Goal: Task Accomplishment & Management: Complete application form

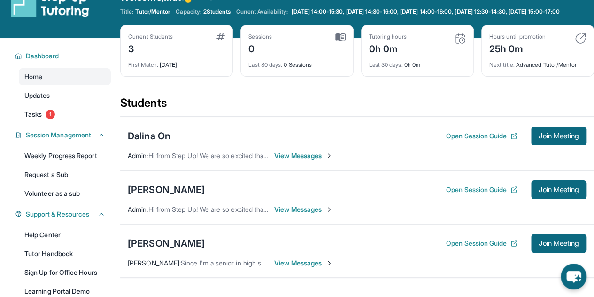
scroll to position [23, 0]
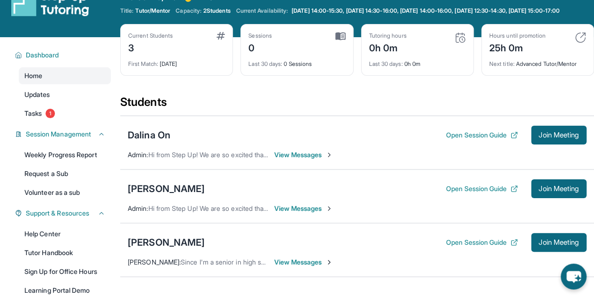
click at [297, 266] on span "View Messages" at bounding box center [303, 261] width 59 height 9
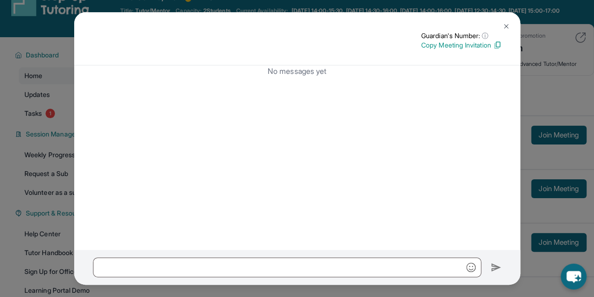
click at [507, 29] on img at bounding box center [507, 27] width 8 height 8
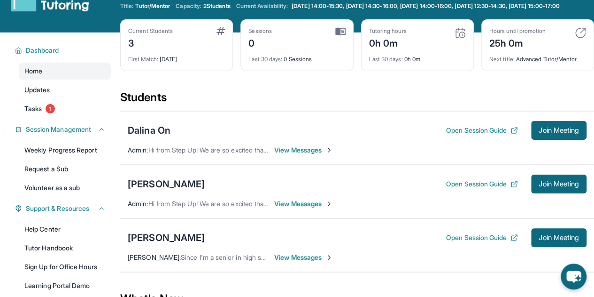
scroll to position [0, 0]
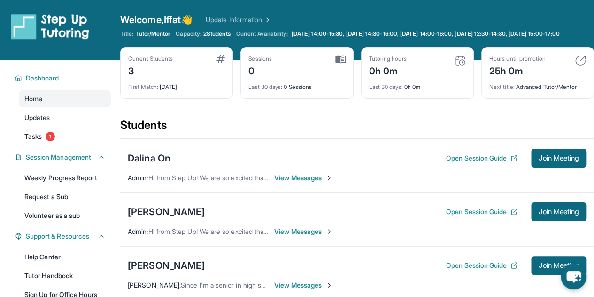
click at [39, 141] on span "Tasks" at bounding box center [32, 136] width 17 height 9
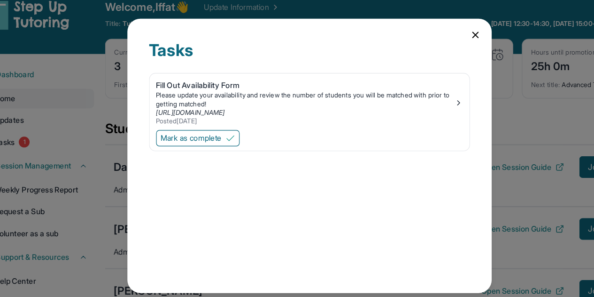
click at [216, 85] on div "Fill Out Availability Form" at bounding box center [293, 87] width 258 height 9
click at [188, 128] on span "Mark as complete" at bounding box center [195, 132] width 53 height 9
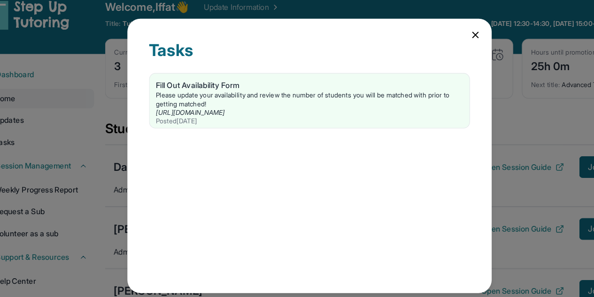
click at [107, 77] on div "Tasks Fill Out Availability Form Please update your availability and review the…" at bounding box center [297, 148] width 594 height 297
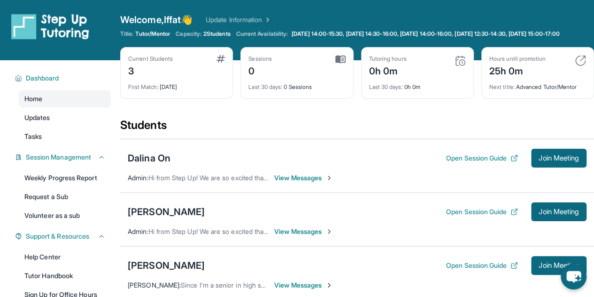
click at [49, 224] on link "Volunteer as a sub" at bounding box center [65, 215] width 92 height 17
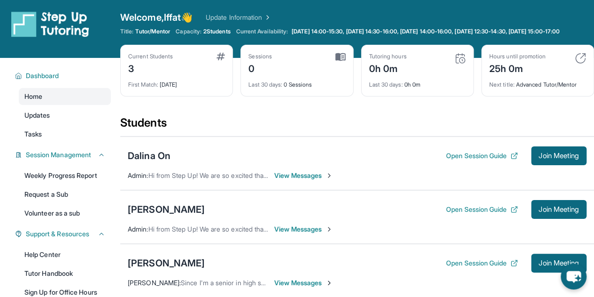
scroll to position [26, 0]
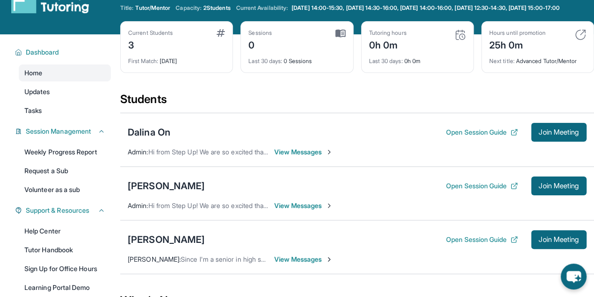
click at [478, 136] on button "Open Session Guide" at bounding box center [482, 131] width 72 height 9
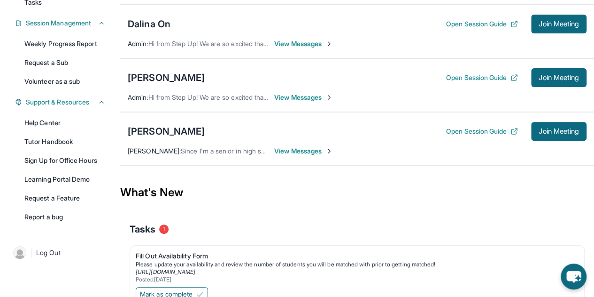
scroll to position [137, 0]
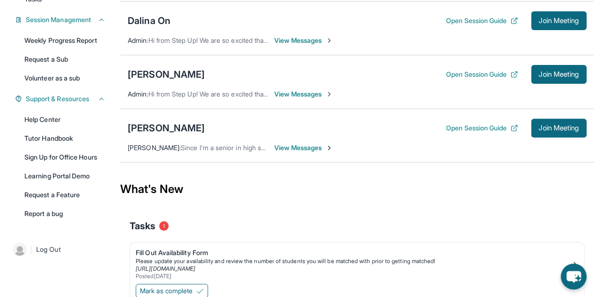
click at [304, 99] on span "View Messages" at bounding box center [303, 93] width 59 height 9
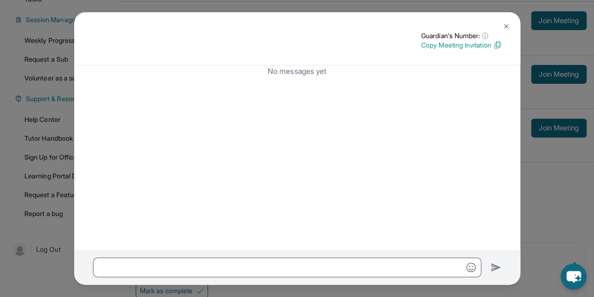
click at [503, 29] on img at bounding box center [507, 27] width 8 height 8
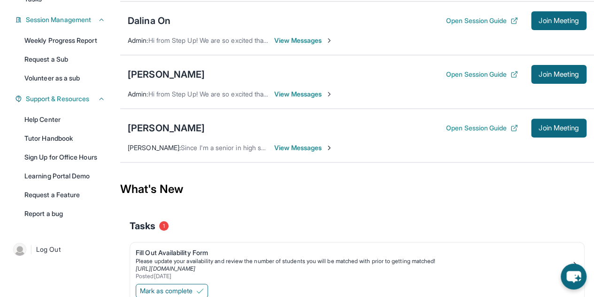
click at [292, 99] on span "View Messages" at bounding box center [303, 93] width 59 height 9
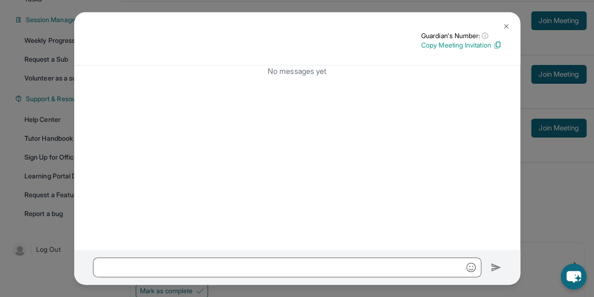
click at [500, 27] on button at bounding box center [506, 26] width 19 height 19
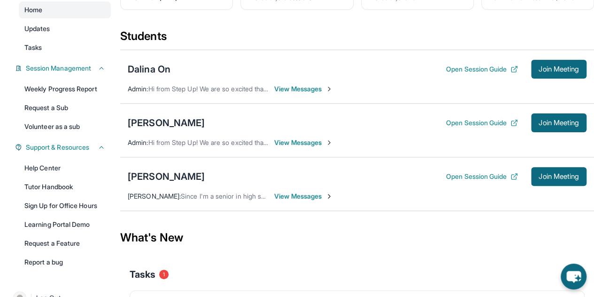
scroll to position [88, 0]
click at [306, 93] on span "View Messages" at bounding box center [303, 89] width 59 height 9
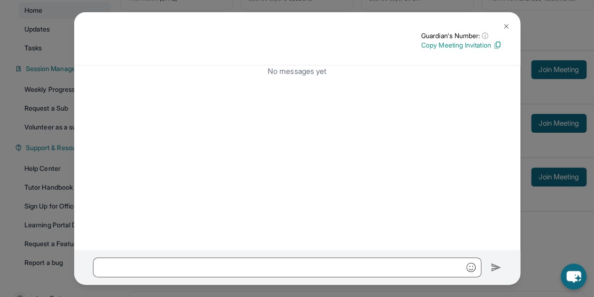
click at [476, 46] on p "Copy Meeting Invitation" at bounding box center [462, 44] width 80 height 9
click at [502, 29] on button at bounding box center [506, 26] width 19 height 19
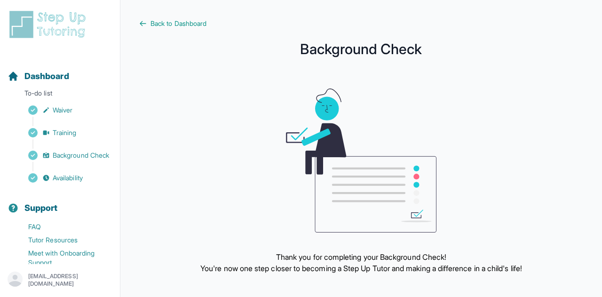
click at [65, 111] on span "Waiver" at bounding box center [63, 109] width 20 height 9
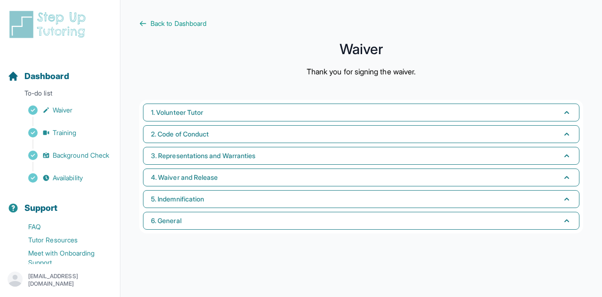
click at [165, 114] on span "1. Volunteer Tutor" at bounding box center [177, 112] width 52 height 9
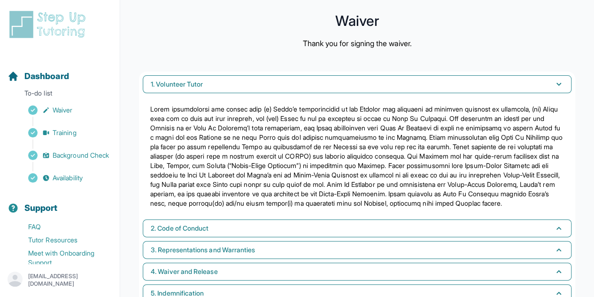
scroll to position [55, 0]
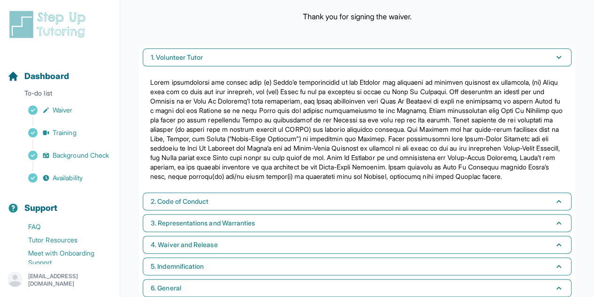
click at [67, 130] on span "Training" at bounding box center [65, 132] width 24 height 9
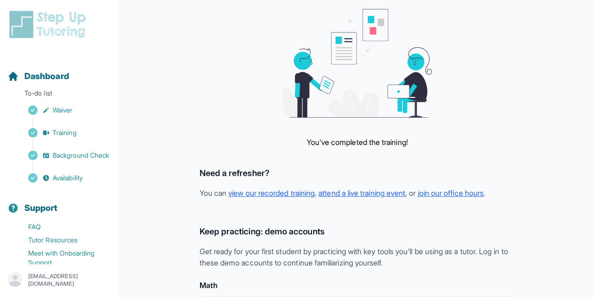
scroll to position [92, 0]
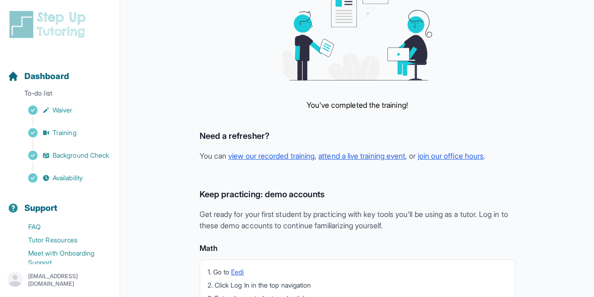
click at [367, 156] on link "attend a live training event" at bounding box center [362, 155] width 87 height 9
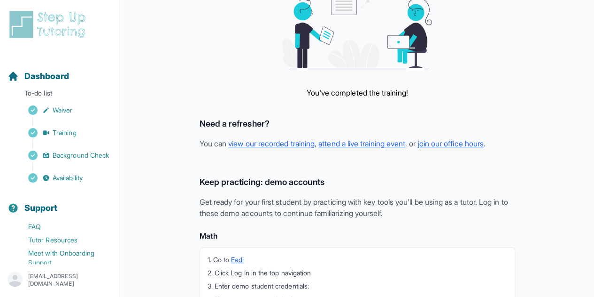
scroll to position [75, 0]
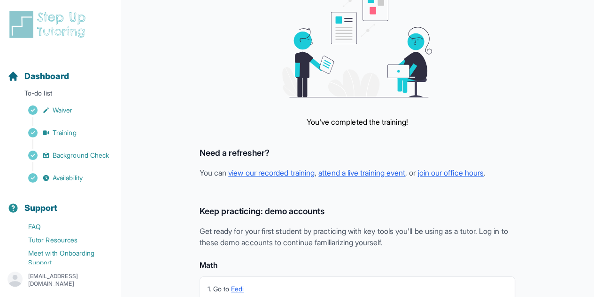
click at [455, 174] on link "join our office hours" at bounding box center [451, 172] width 66 height 9
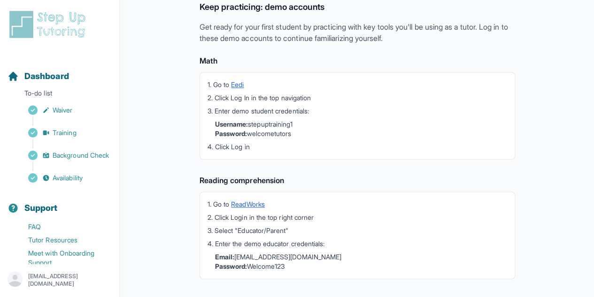
scroll to position [294, 0]
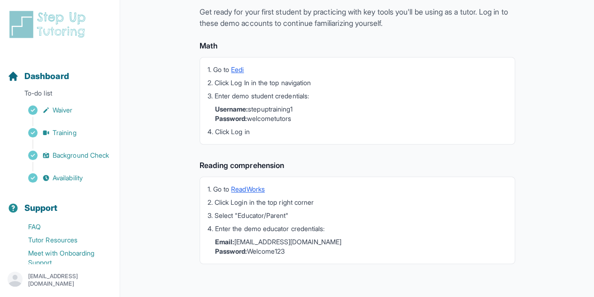
click at [163, 214] on div "You've completed the training! Need a refresher? You can view our recorded trai…" at bounding box center [357, 24] width 437 height 509
drag, startPoint x: 198, startPoint y: 43, endPoint x: 313, endPoint y: 271, distance: 255.3
click at [313, 271] on div "You've completed the training! Need a refresher? You can view our recorded trai…" at bounding box center [357, 24] width 437 height 509
copy div "Math 1. Go to Eedi 2. Click Log In in the top navigation 3. Enter demo student …"
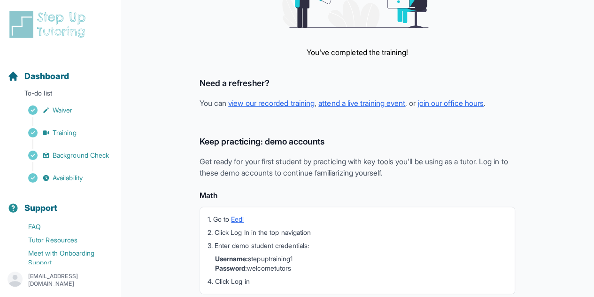
scroll to position [138, 0]
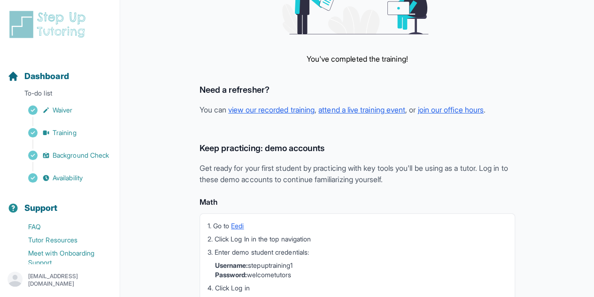
click at [244, 109] on link "view our recorded training" at bounding box center [271, 109] width 86 height 9
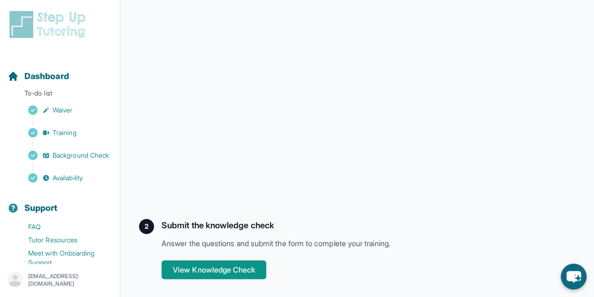
scroll to position [235, 0]
click at [236, 265] on button "View Knowledge Check" at bounding box center [214, 269] width 105 height 19
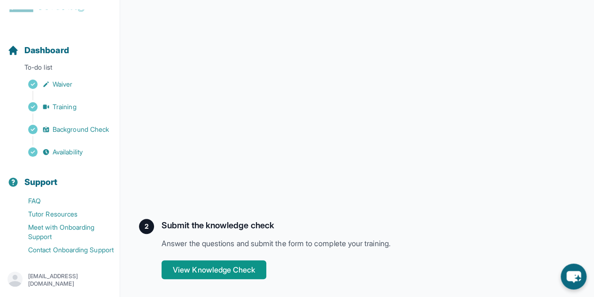
scroll to position [0, 0]
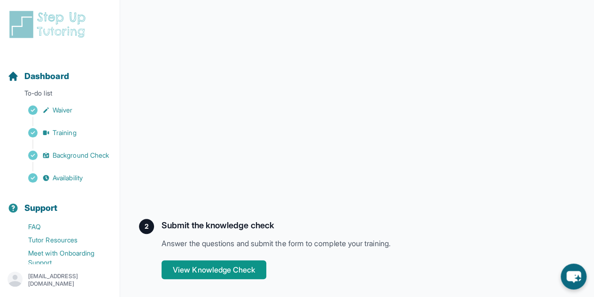
click at [65, 136] on span "Training" at bounding box center [65, 132] width 24 height 9
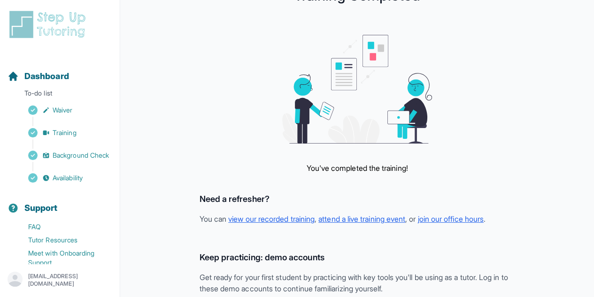
scroll to position [37, 0]
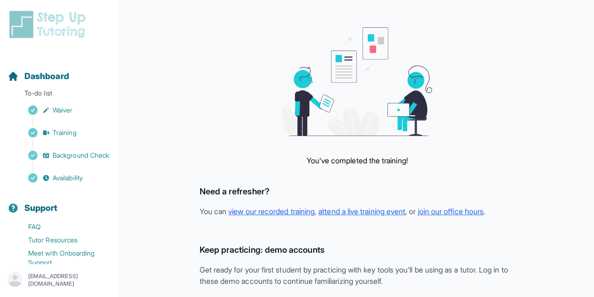
click at [58, 160] on span "Background Check" at bounding box center [81, 154] width 56 height 9
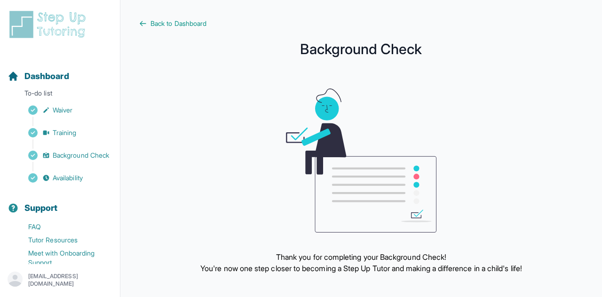
click at [64, 182] on span "Availability" at bounding box center [68, 177] width 30 height 9
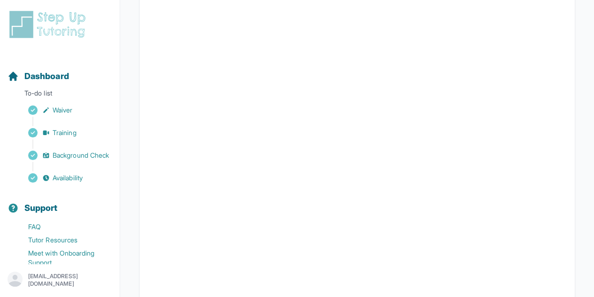
scroll to position [47, 0]
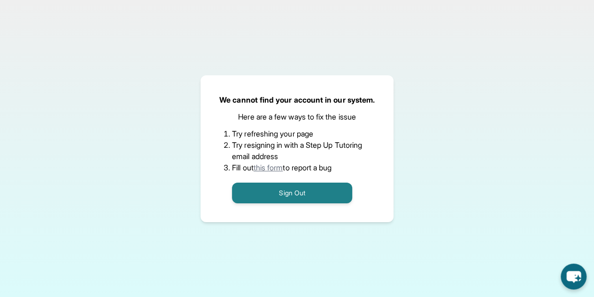
click at [274, 187] on button "Sign Out" at bounding box center [292, 192] width 120 height 21
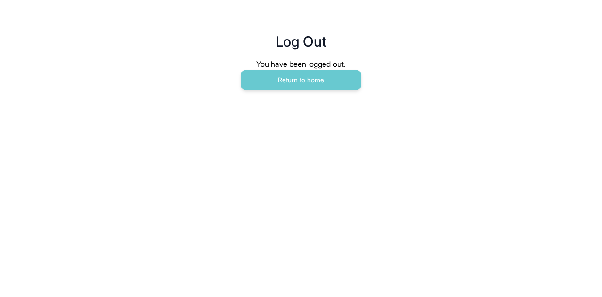
click at [274, 82] on button "Return to home" at bounding box center [301, 80] width 120 height 21
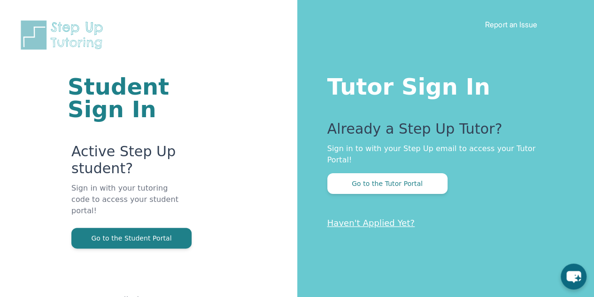
click at [362, 173] on button "Go to the Tutor Portal" at bounding box center [388, 183] width 120 height 21
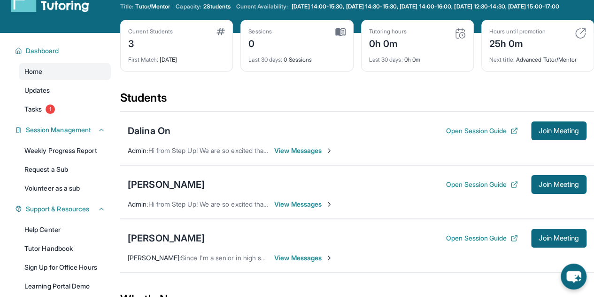
scroll to position [34, 0]
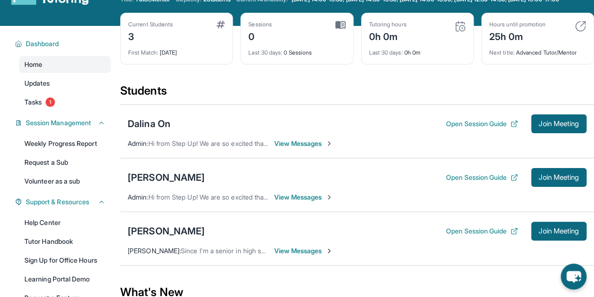
click at [531, 126] on button "Join Meeting" at bounding box center [558, 123] width 55 height 19
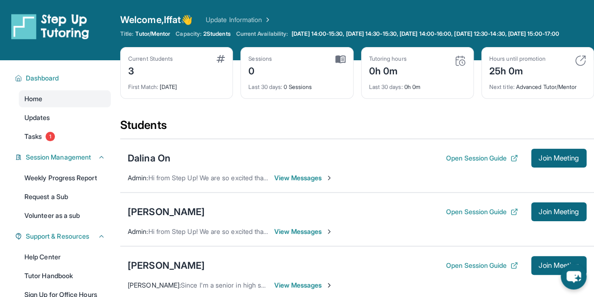
click at [37, 141] on span "Tasks" at bounding box center [32, 136] width 17 height 9
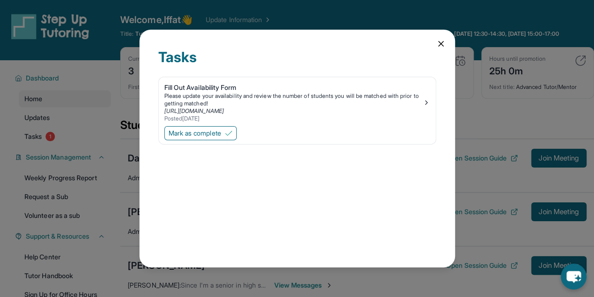
click at [209, 133] on span "Mark as complete" at bounding box center [195, 132] width 53 height 9
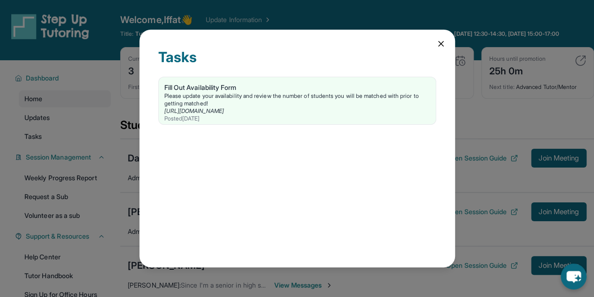
click at [440, 47] on icon at bounding box center [441, 43] width 9 height 9
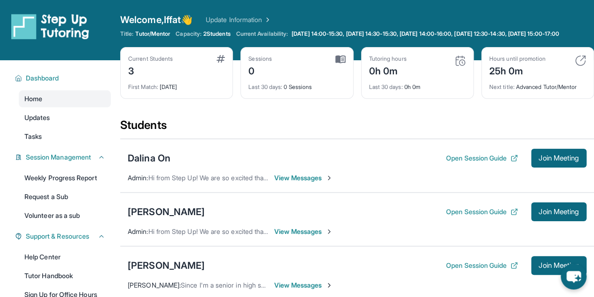
scroll to position [183, 0]
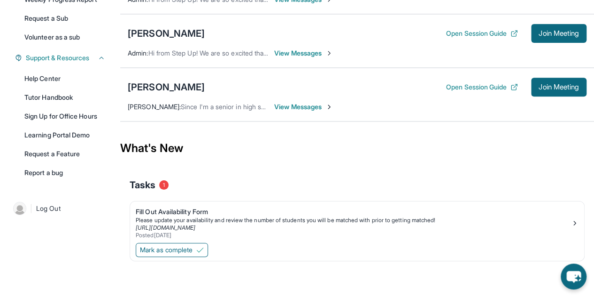
click at [184, 252] on span "Mark as complete" at bounding box center [166, 249] width 53 height 9
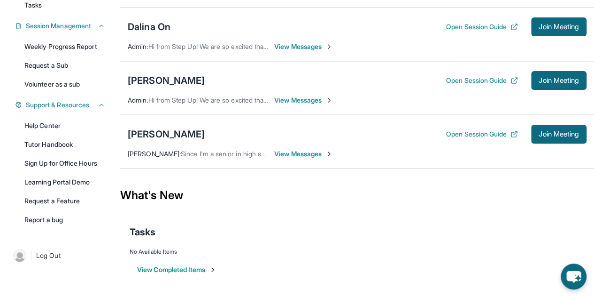
scroll to position [0, 0]
